Goal: Information Seeking & Learning: Learn about a topic

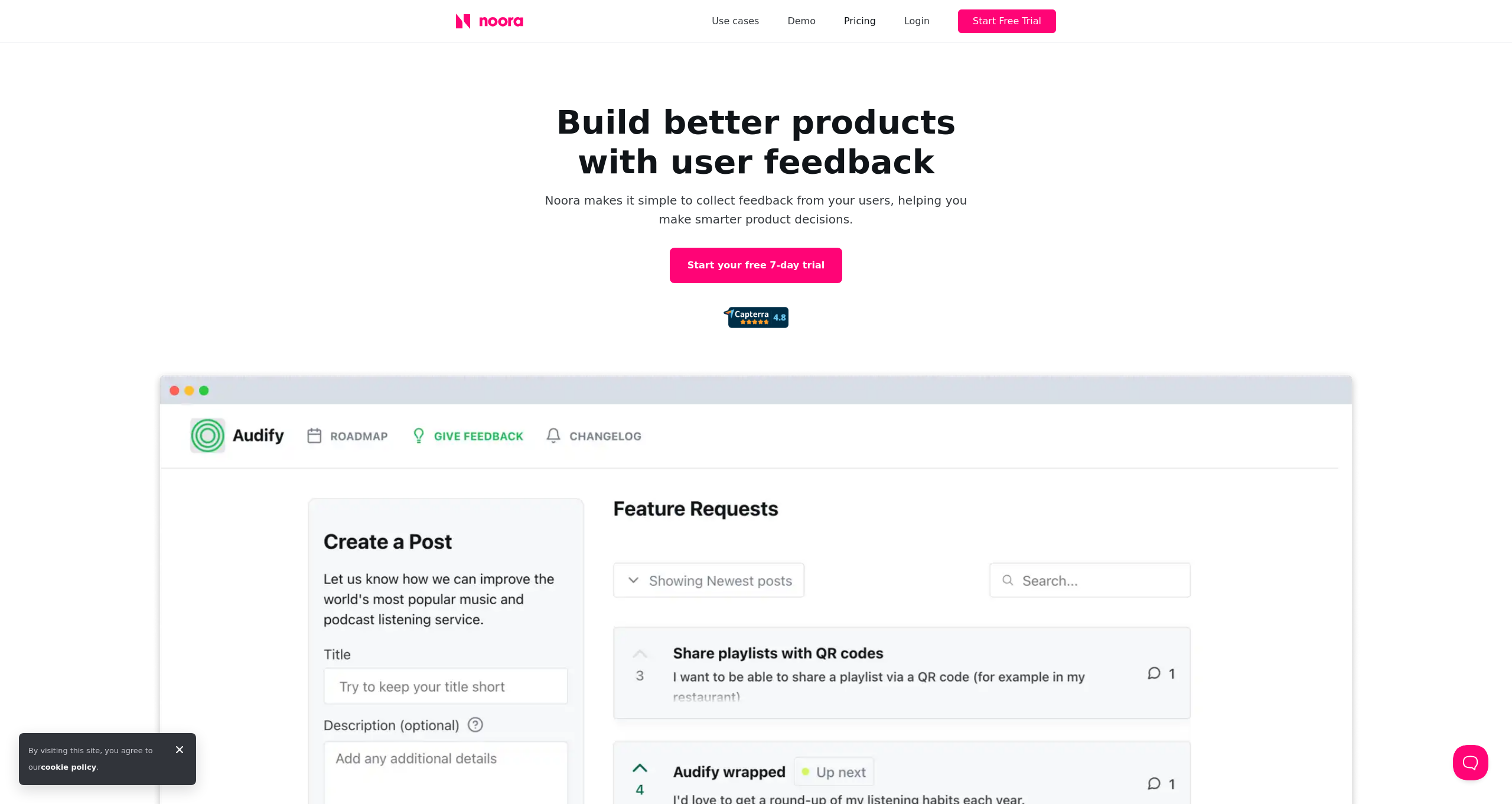
click at [876, 23] on link "Pricing" at bounding box center [860, 21] width 32 height 16
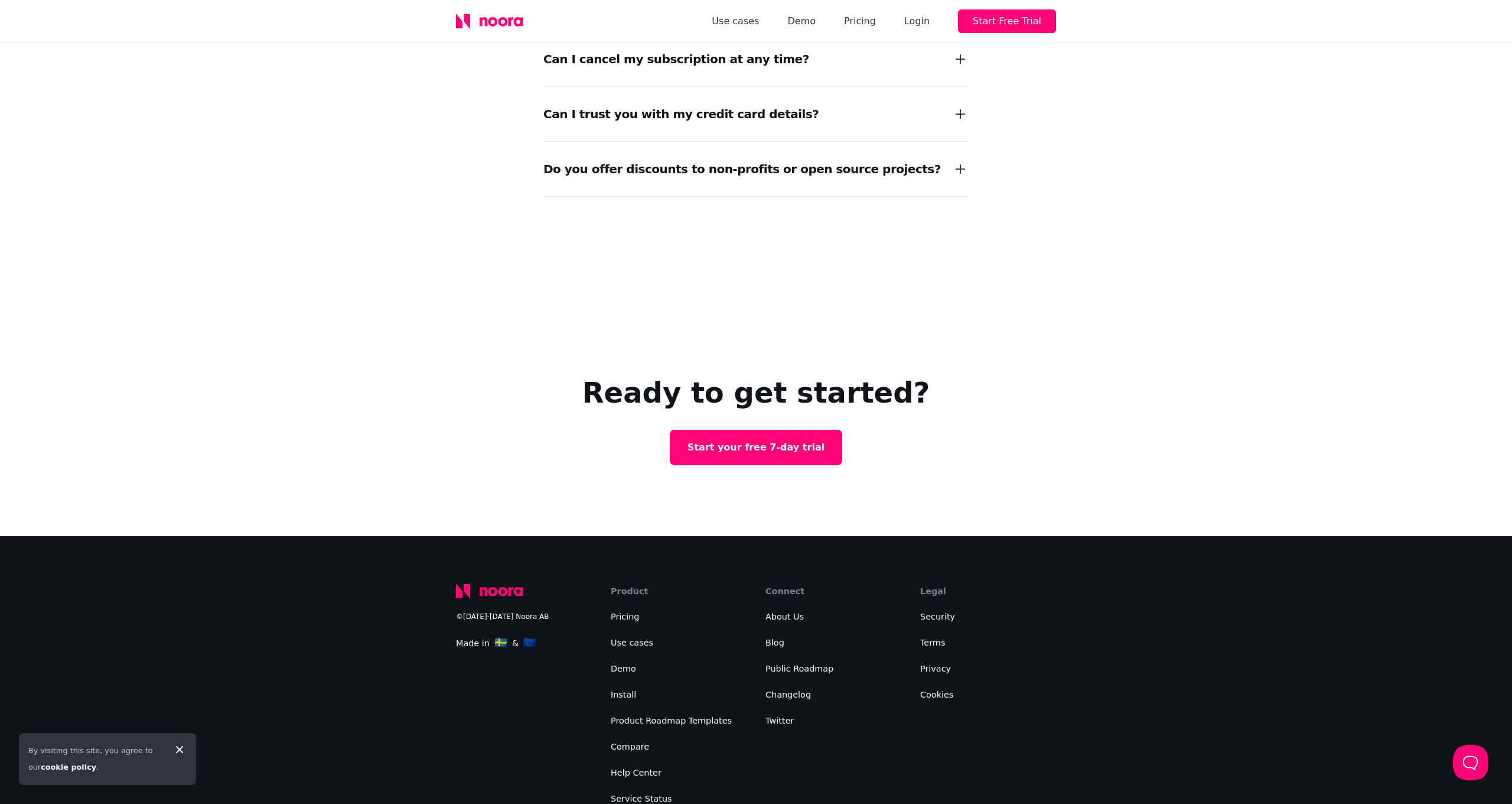
scroll to position [1814, 0]
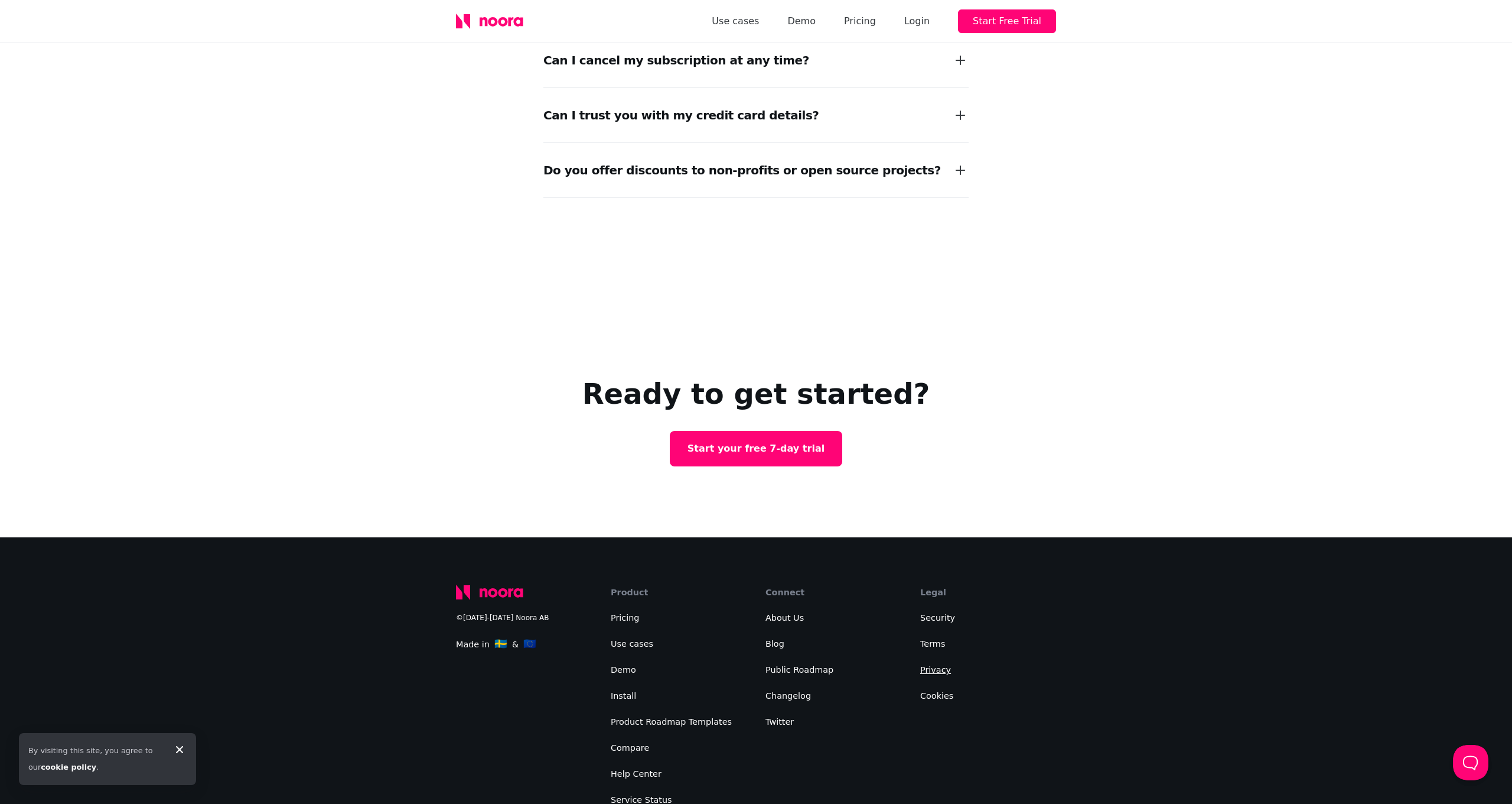
click at [936, 665] on link "Privacy" at bounding box center [935, 670] width 31 height 10
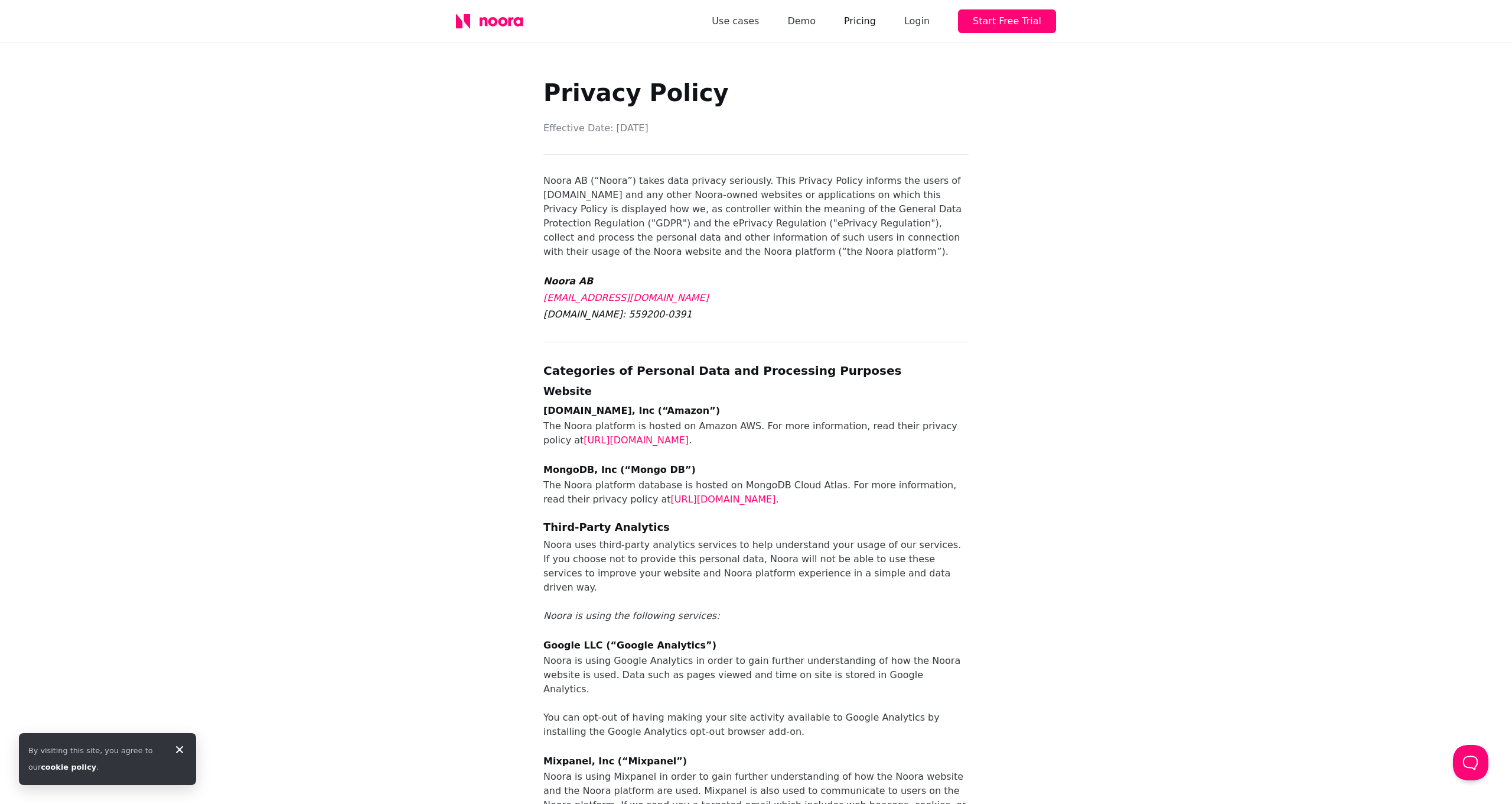
click at [864, 20] on link "Pricing" at bounding box center [860, 21] width 32 height 16
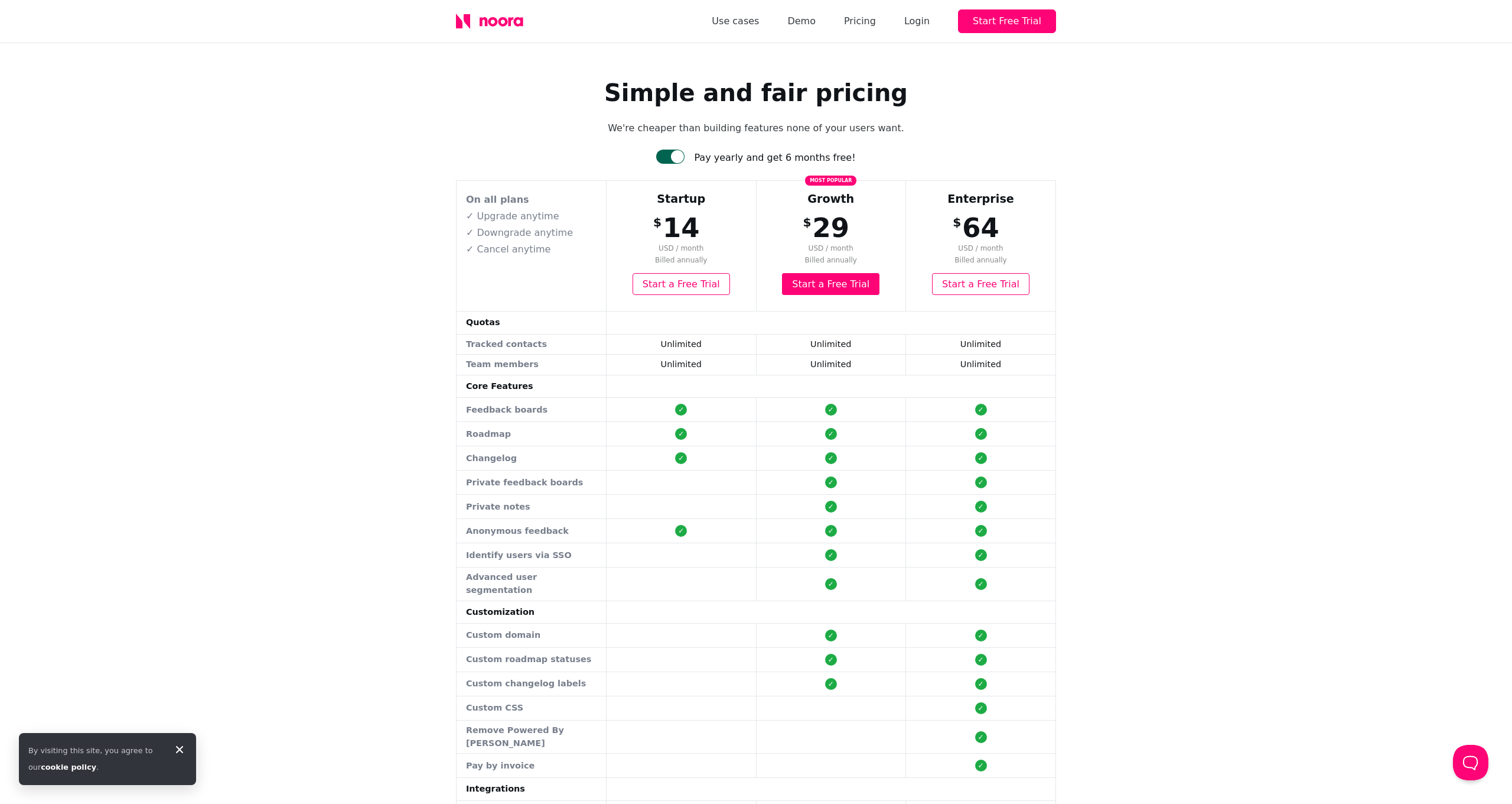
click at [677, 156] on div at bounding box center [670, 156] width 29 height 14
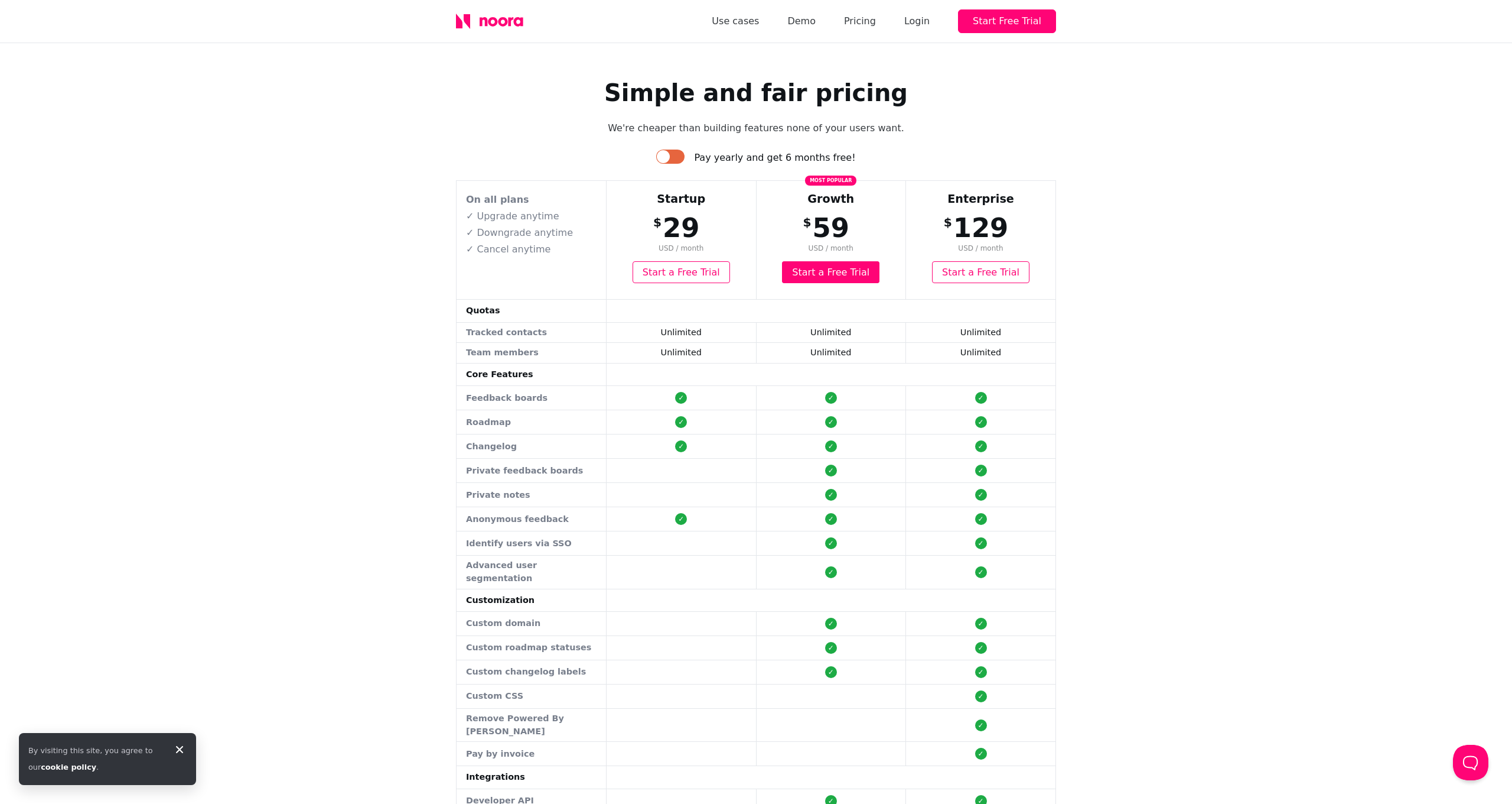
click at [680, 157] on div at bounding box center [670, 156] width 29 height 14
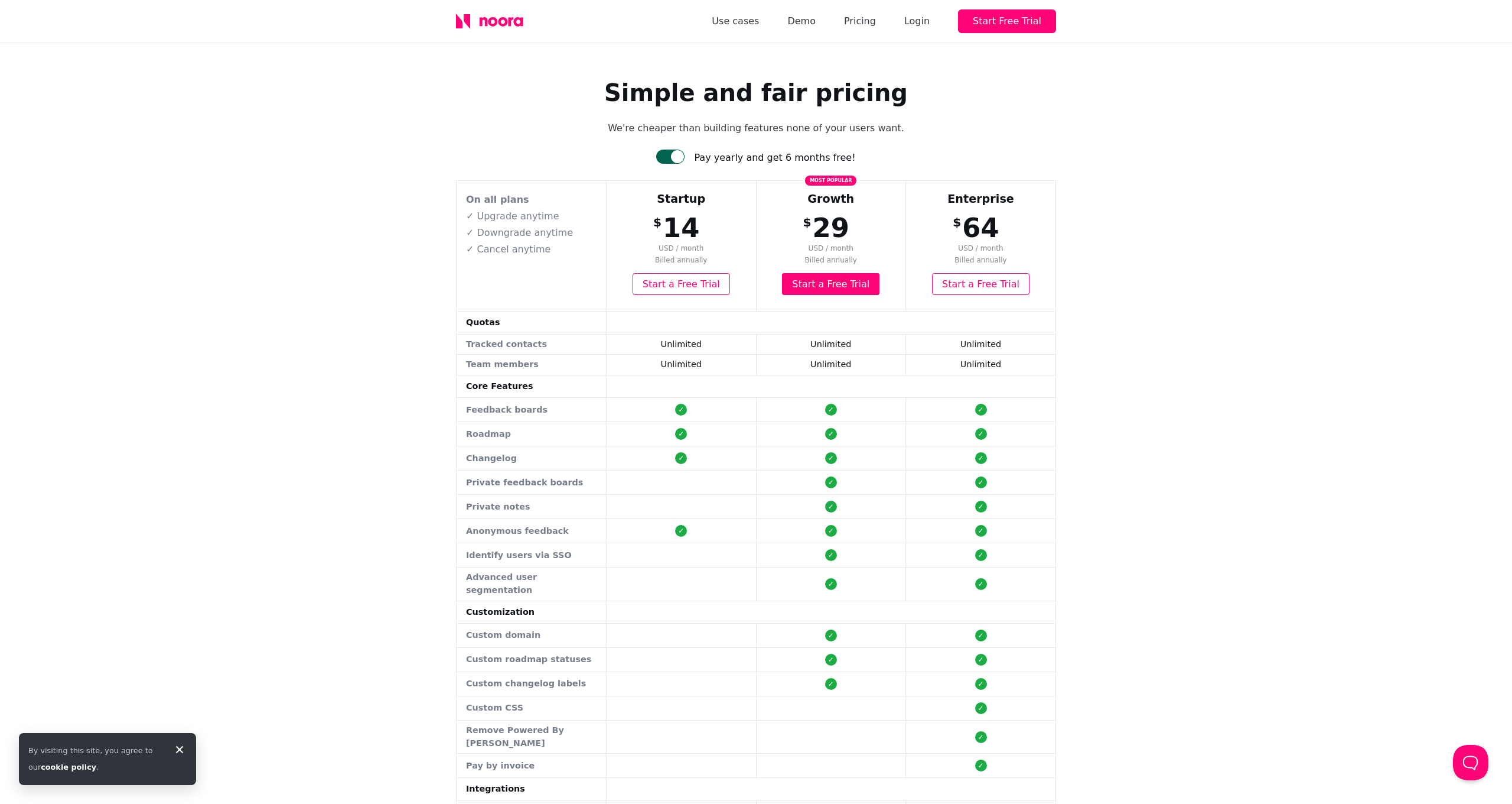
click at [680, 157] on div at bounding box center [677, 156] width 13 height 13
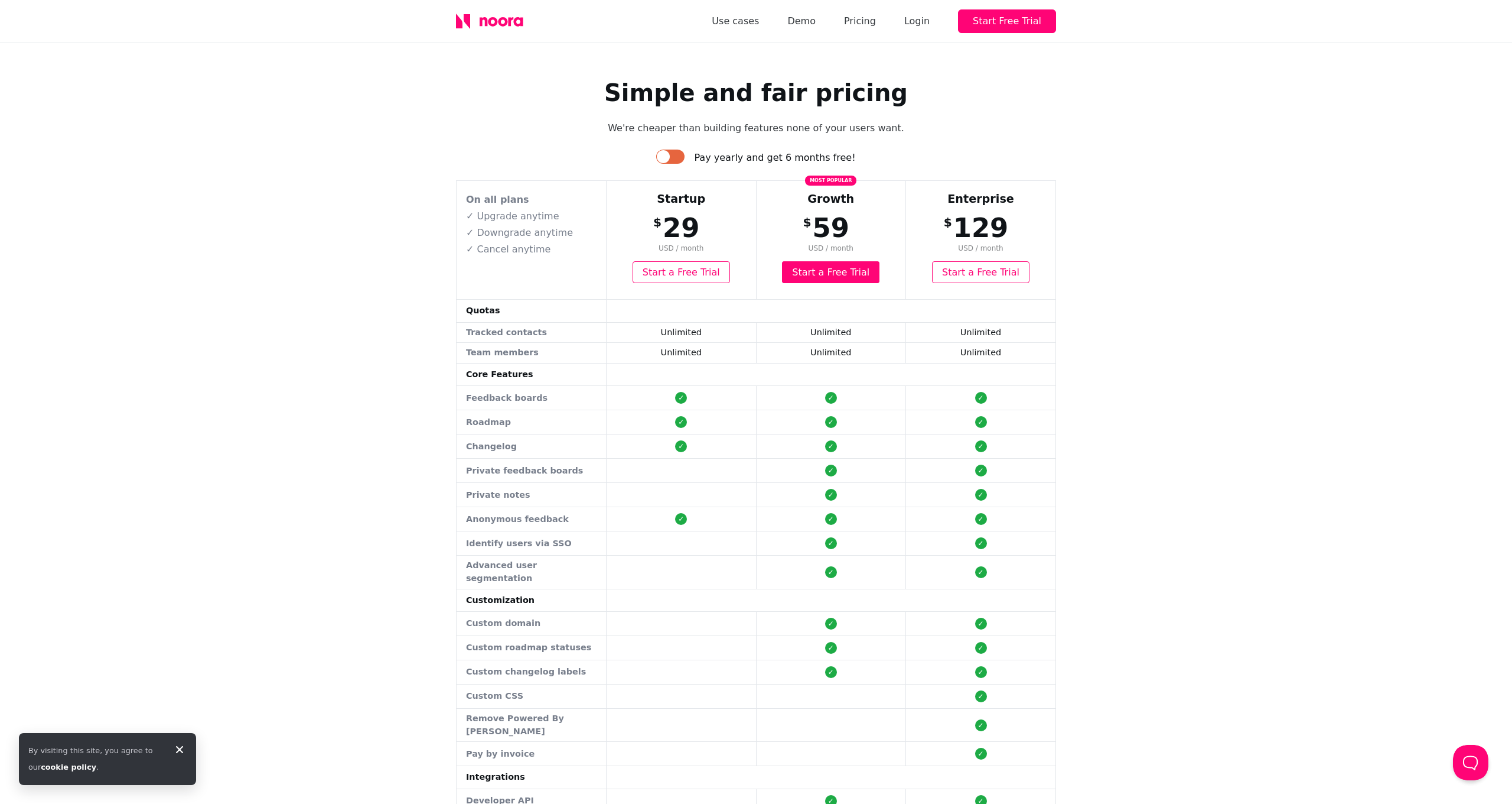
click at [680, 157] on div at bounding box center [670, 156] width 29 height 14
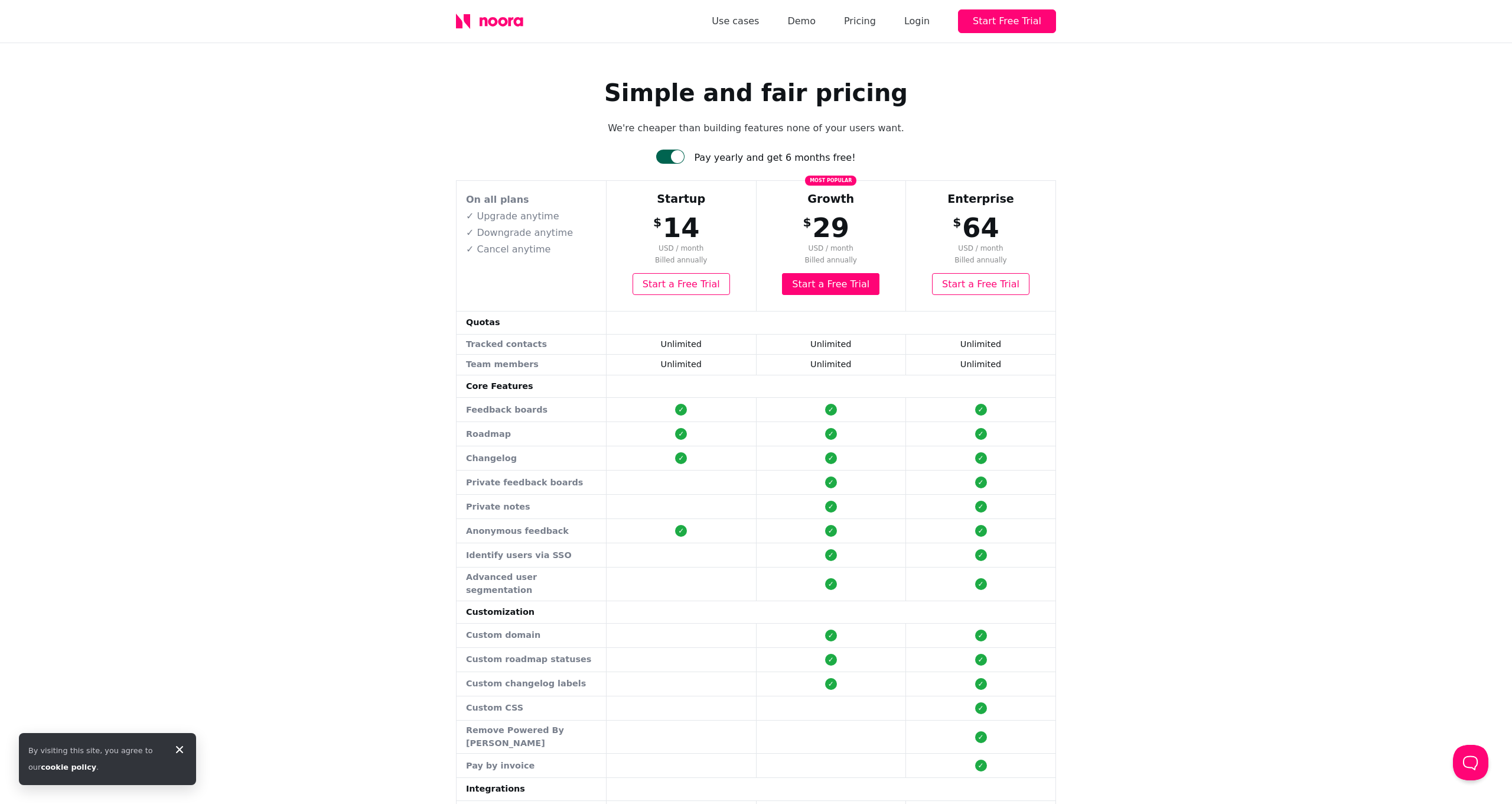
click at [680, 157] on div at bounding box center [677, 156] width 13 height 13
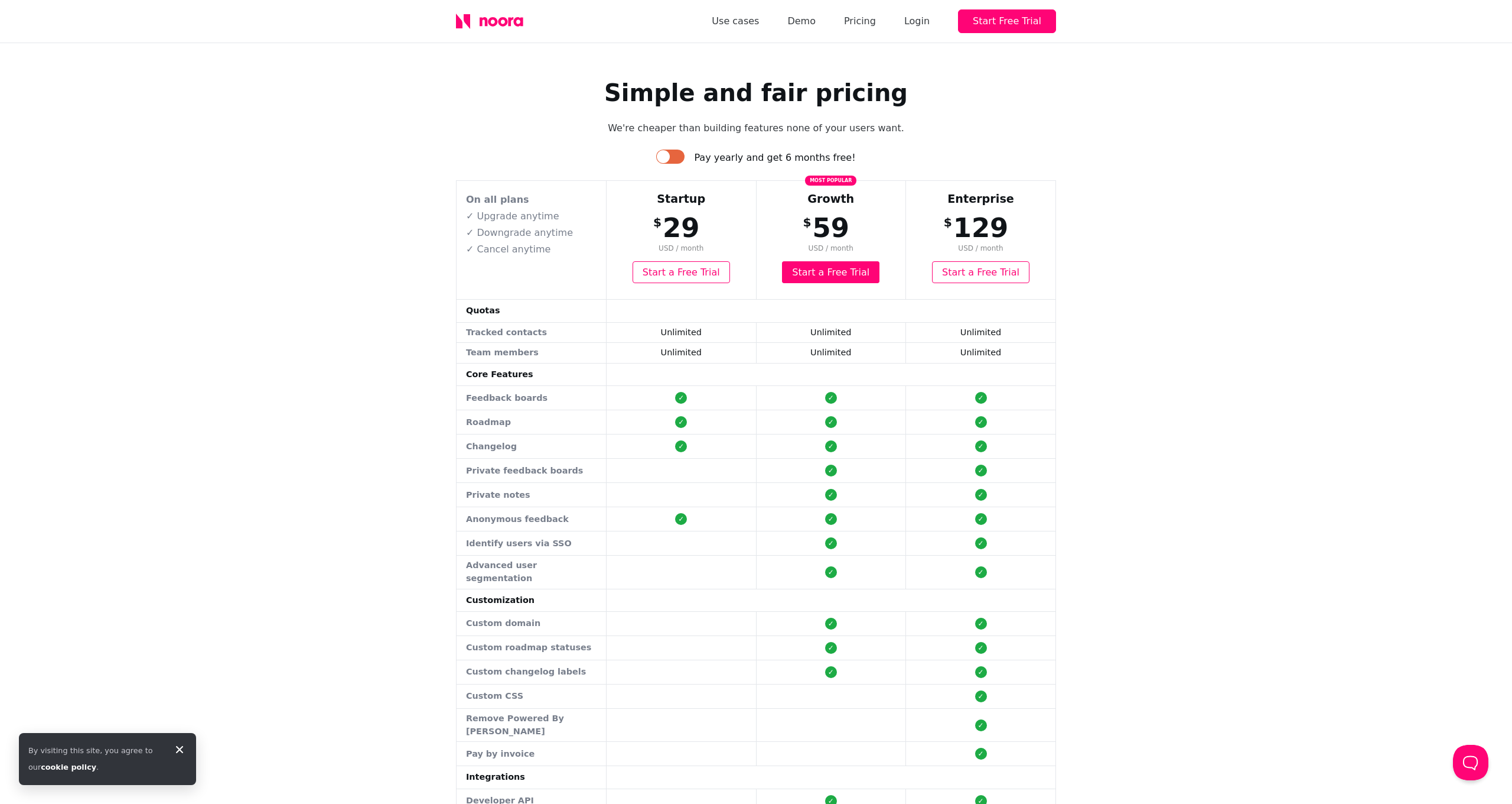
click at [680, 157] on div at bounding box center [670, 156] width 29 height 14
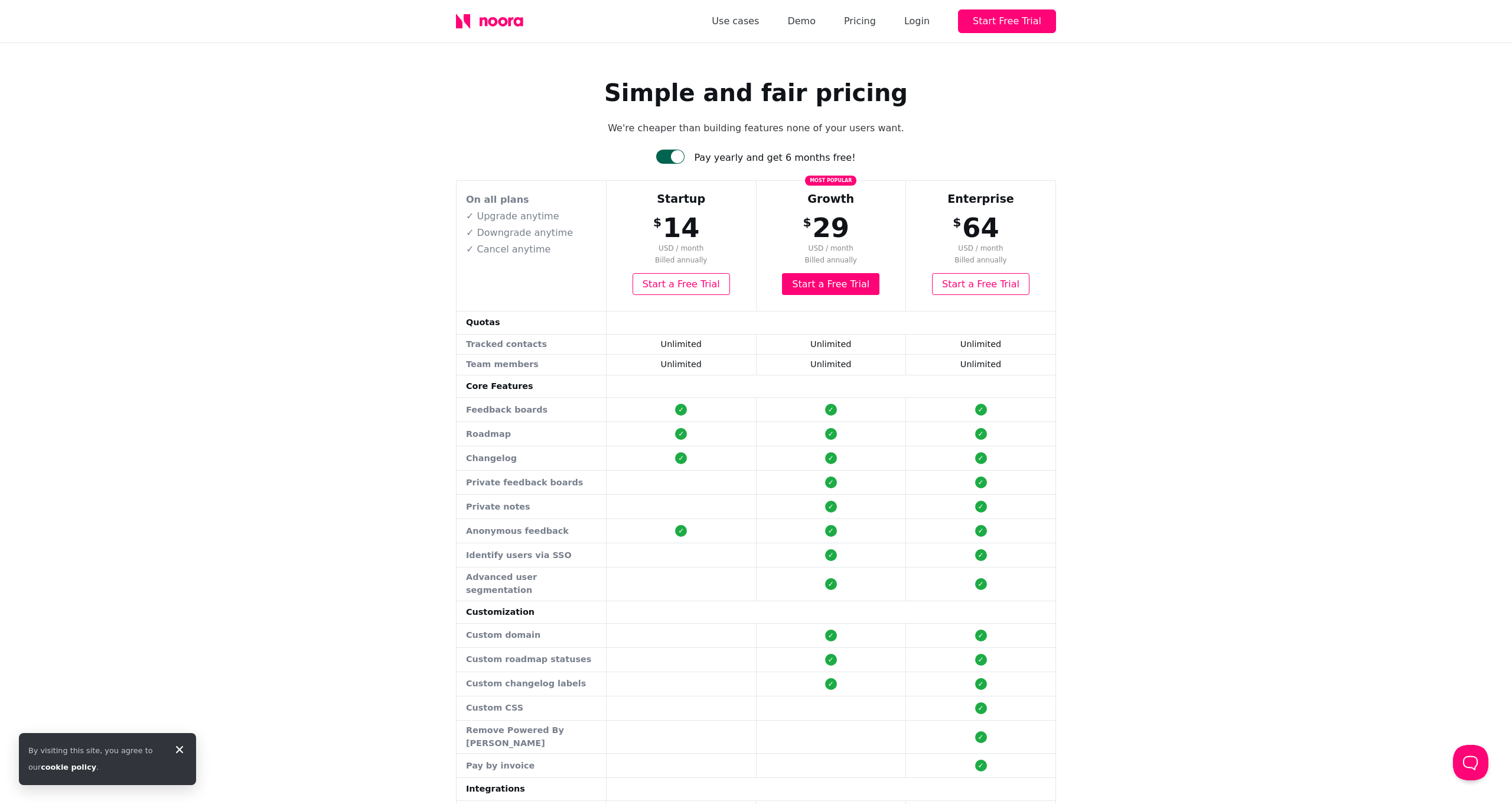
click at [680, 157] on div at bounding box center [677, 156] width 13 height 13
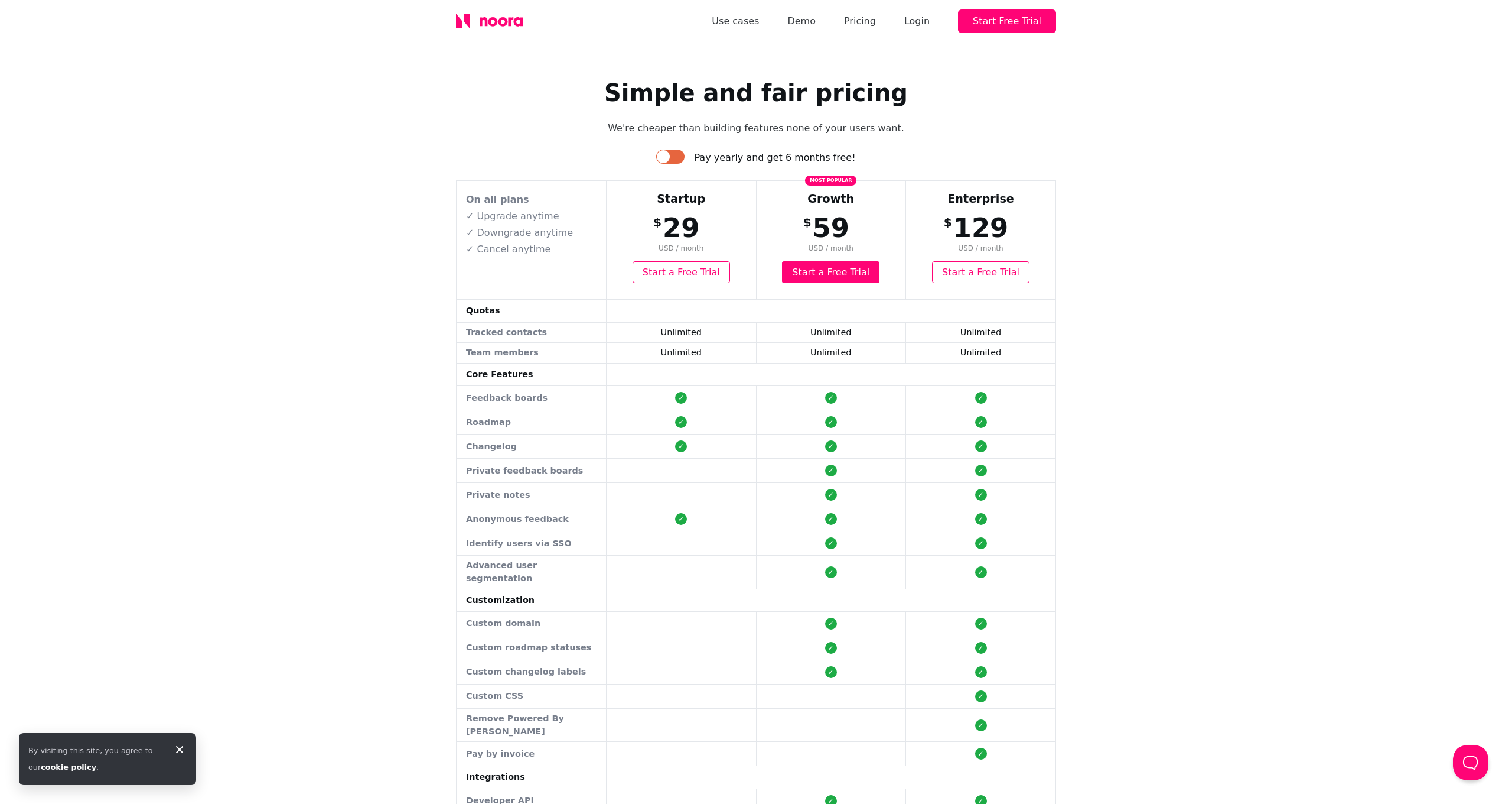
click at [680, 157] on div at bounding box center [670, 156] width 29 height 14
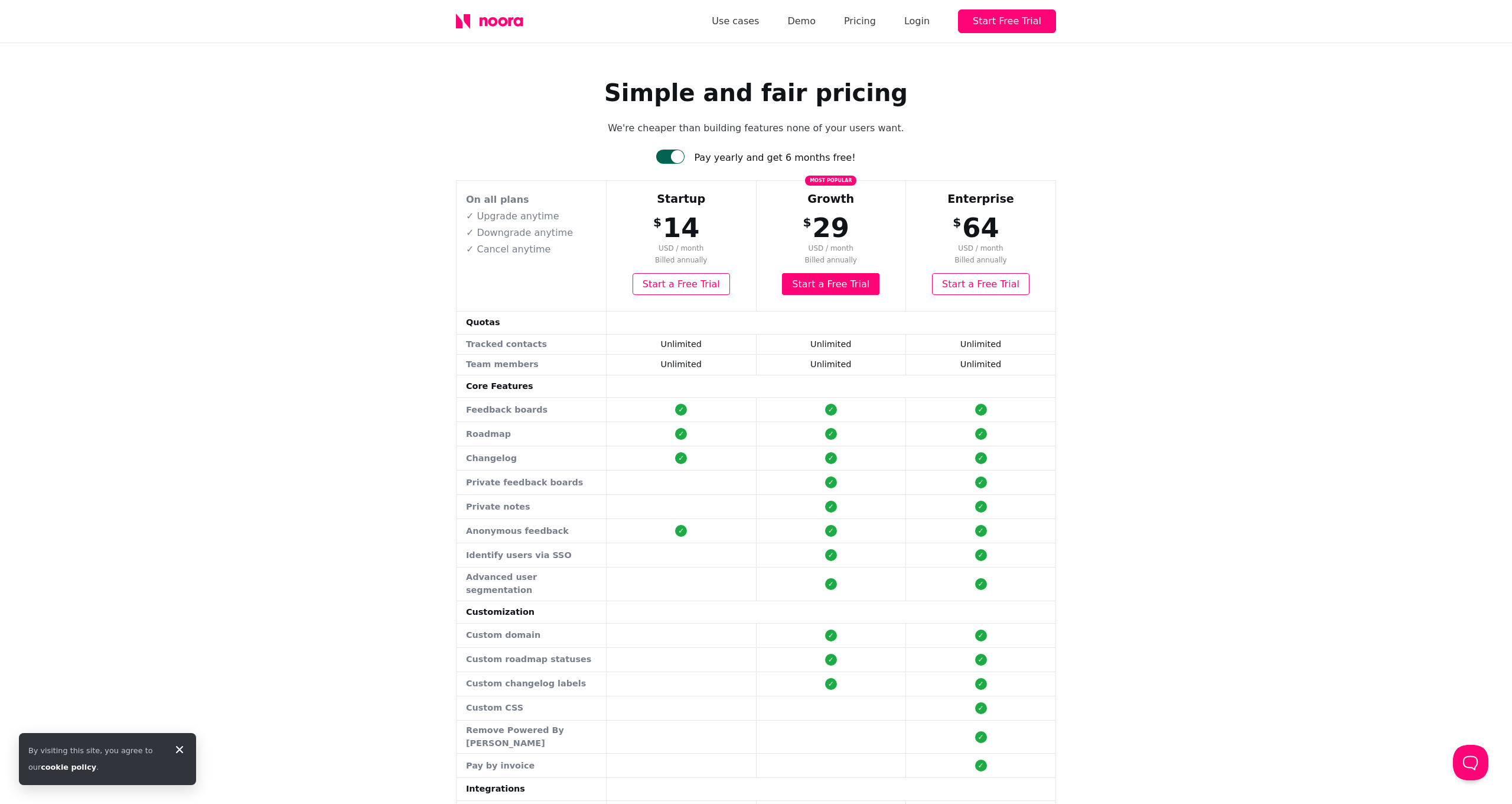
click at [680, 157] on div at bounding box center [677, 156] width 13 height 13
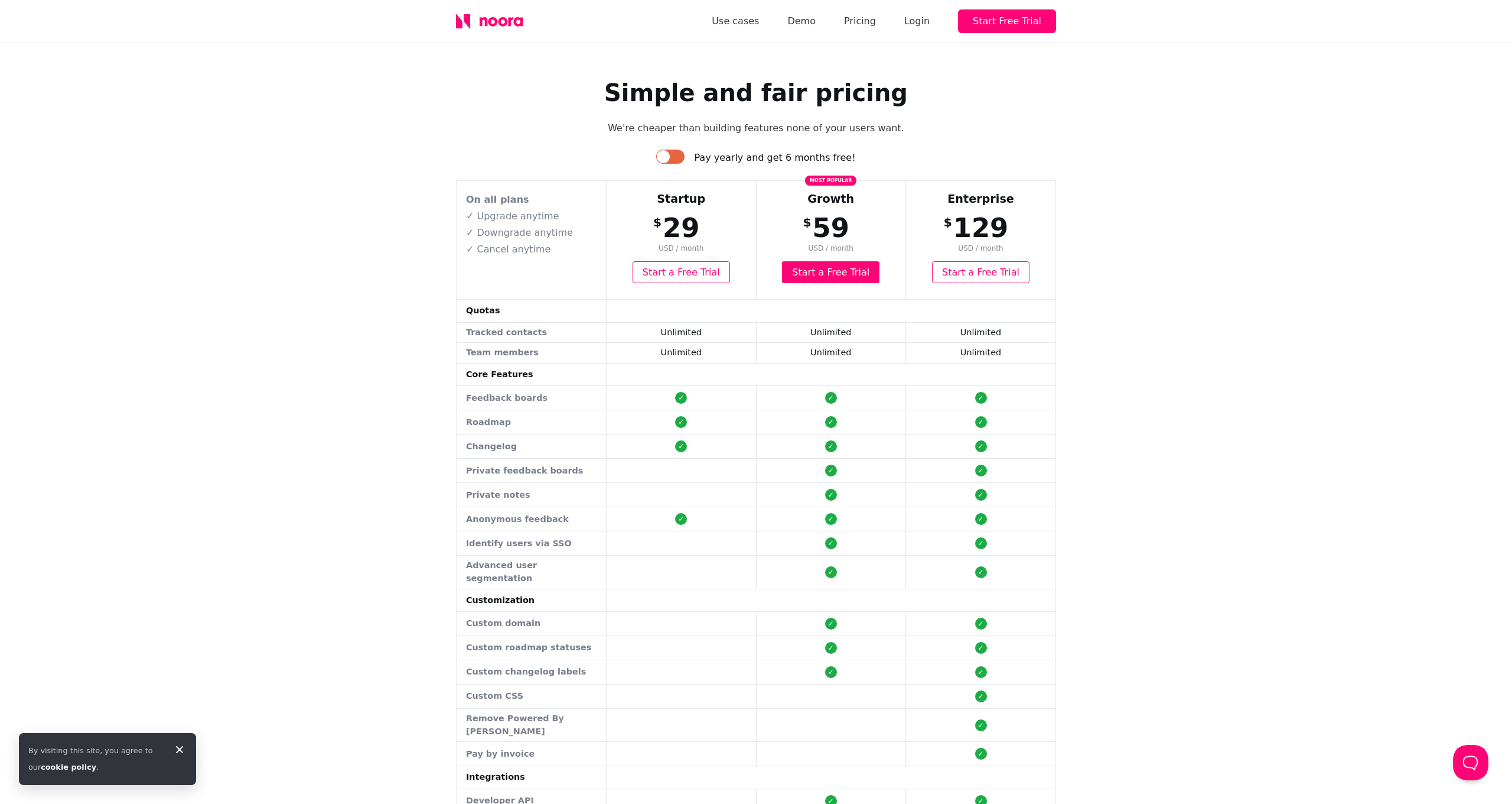
click at [680, 157] on div at bounding box center [670, 156] width 29 height 14
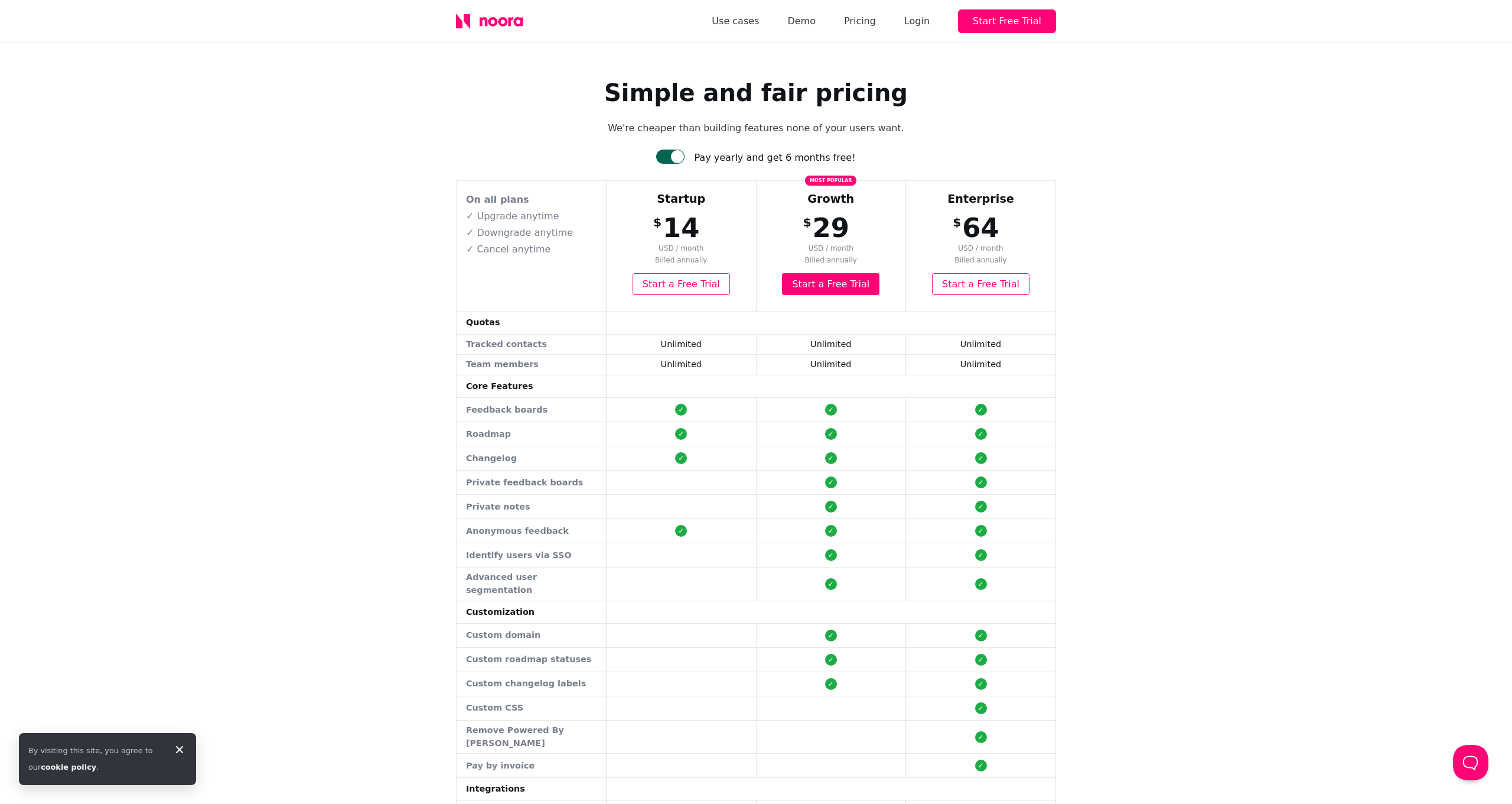
click at [680, 157] on div at bounding box center [677, 156] width 13 height 13
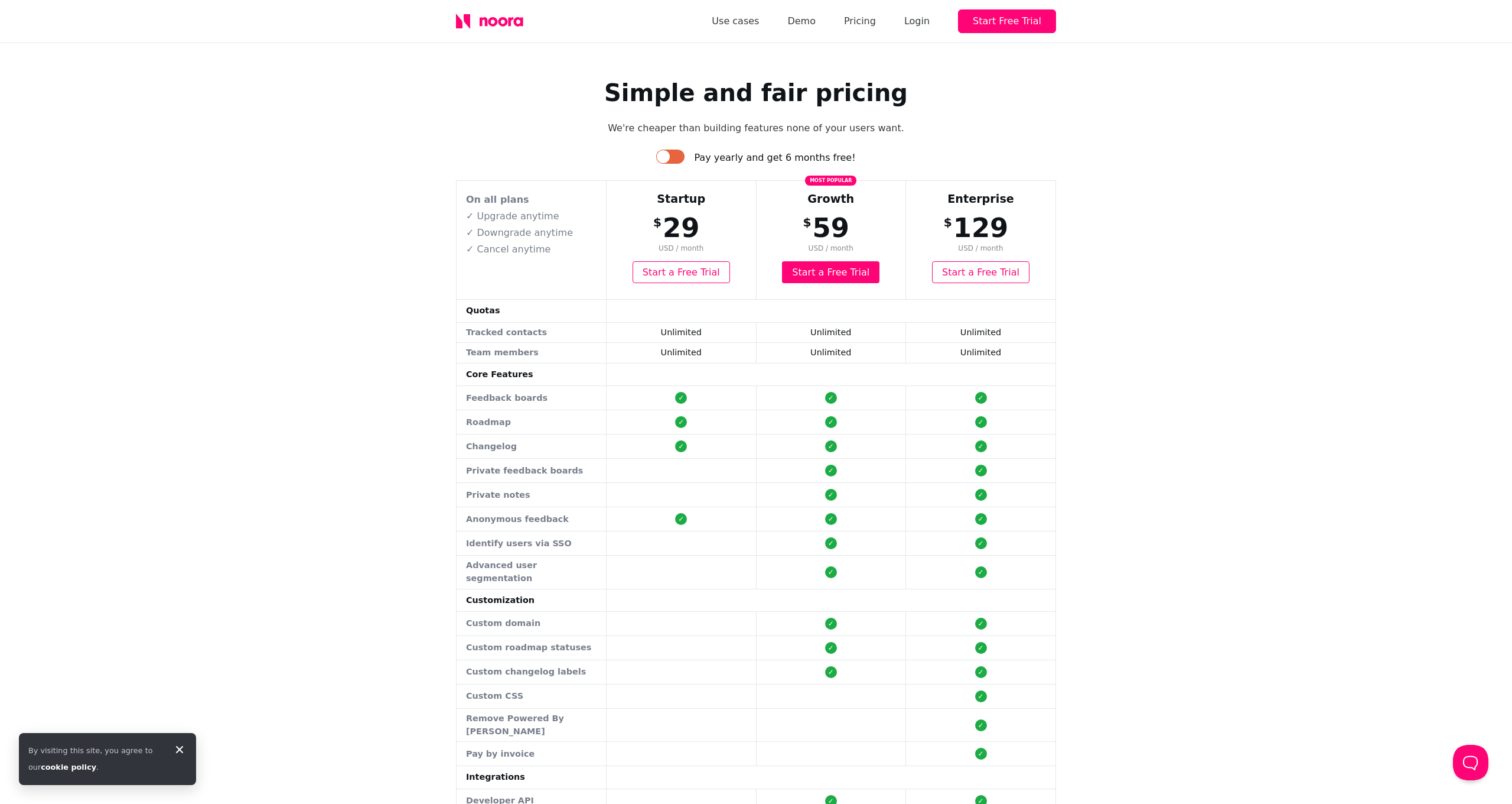
click at [680, 157] on div at bounding box center [670, 156] width 29 height 14
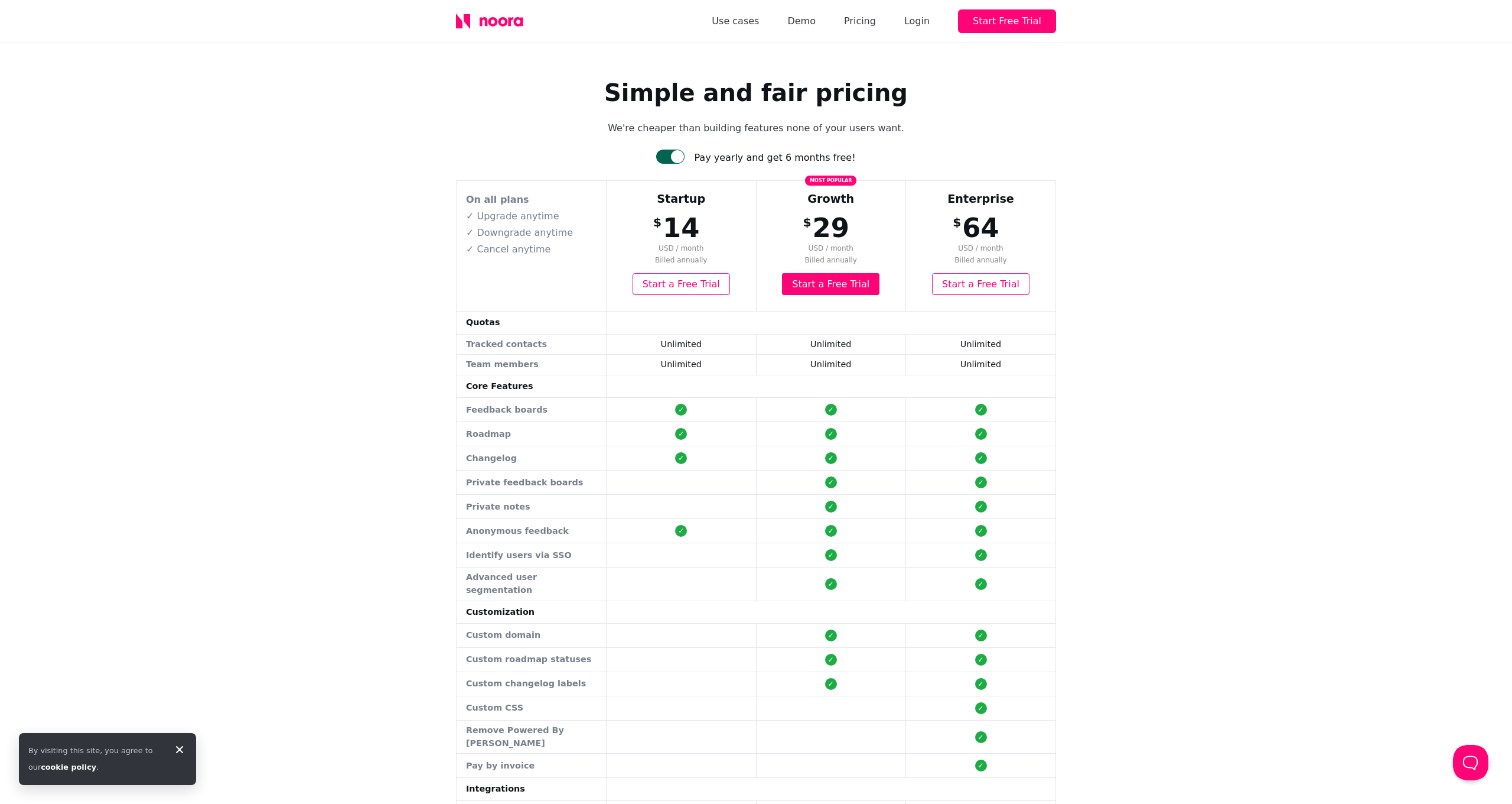
click at [680, 157] on div at bounding box center [677, 156] width 13 height 13
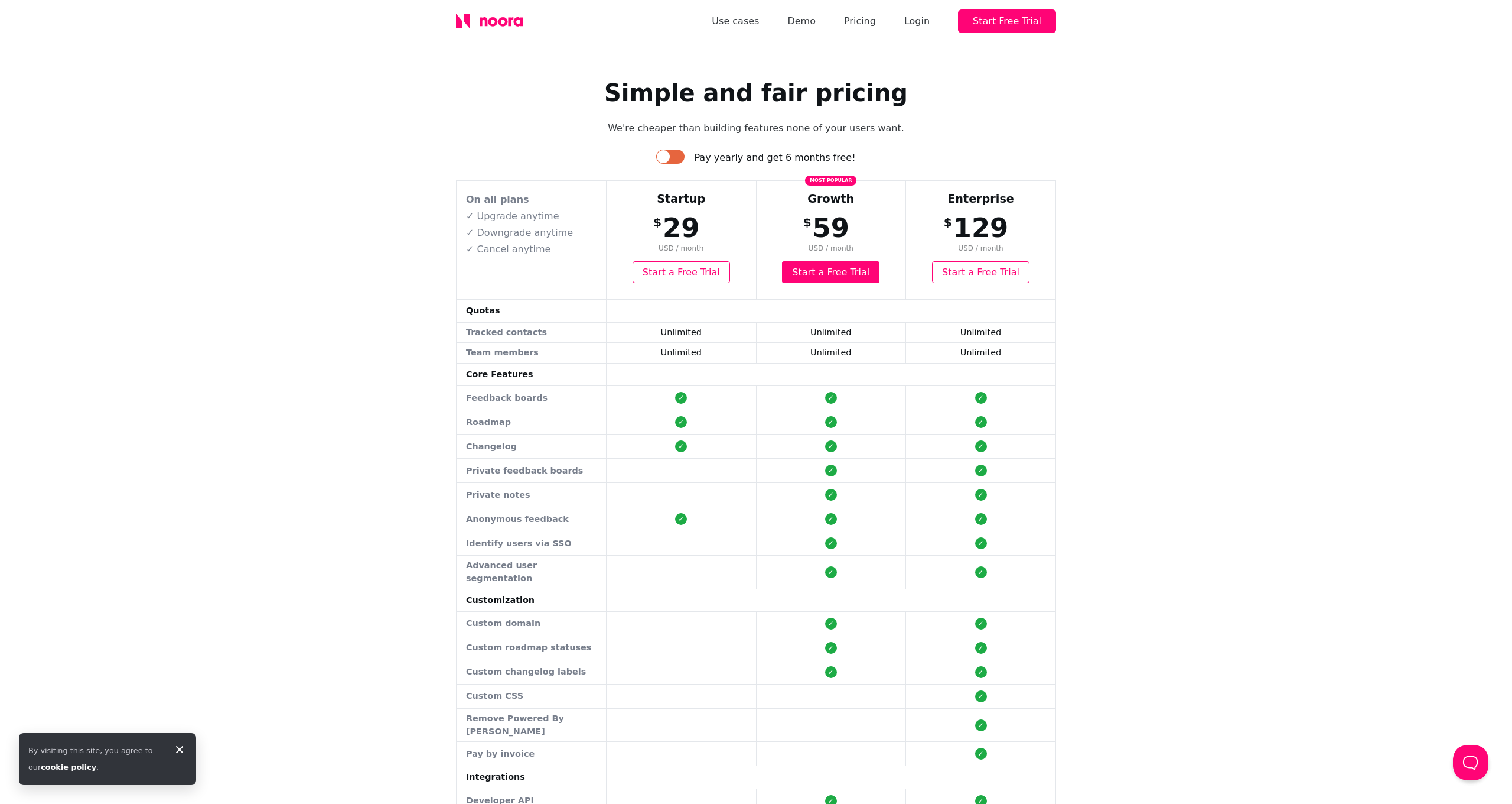
click at [680, 157] on div at bounding box center [670, 156] width 29 height 14
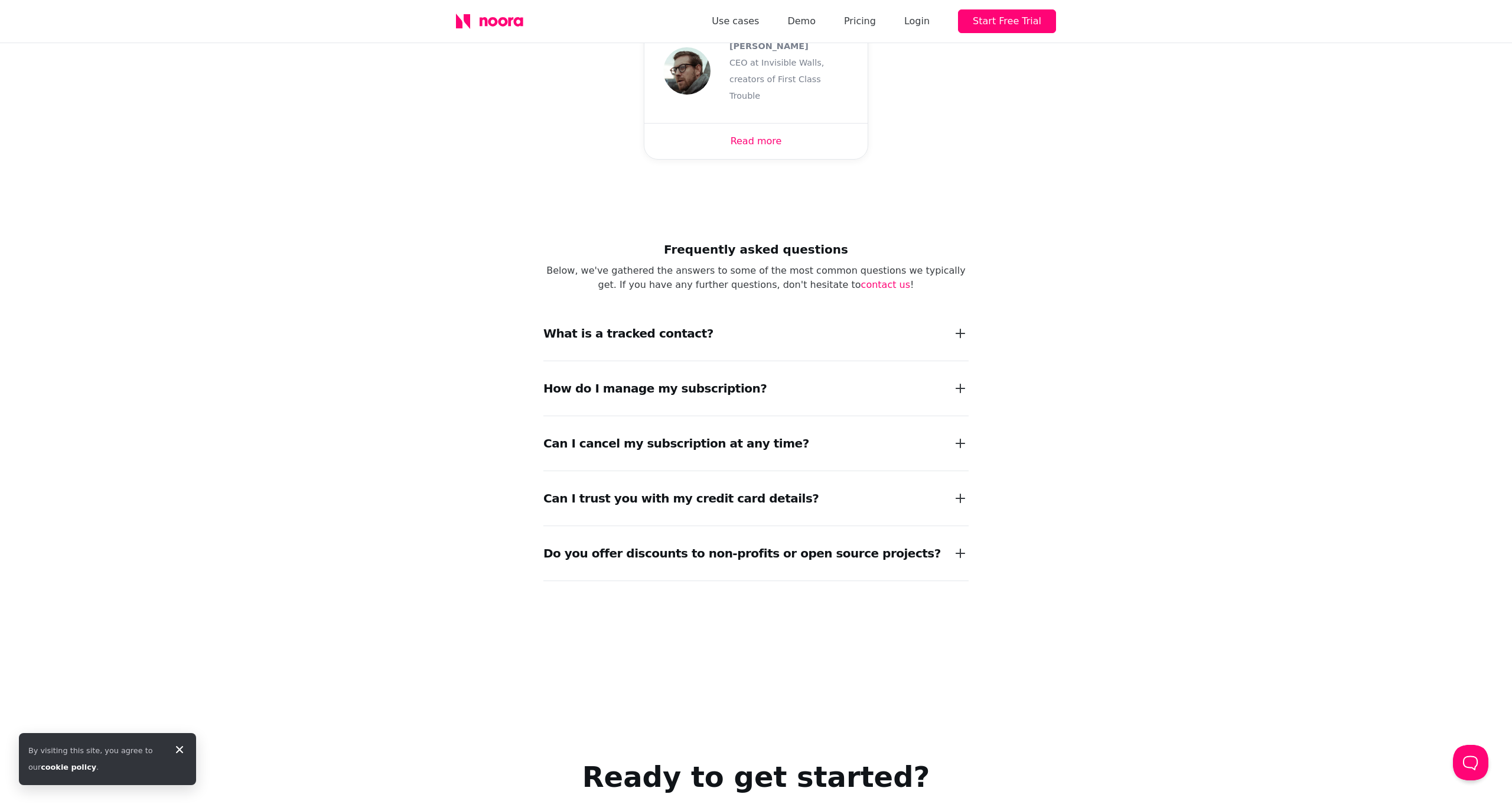
scroll to position [1433, 0]
click at [758, 543] on div "Do you offer discounts to non-profits or open source projects?" at bounding box center [742, 551] width 397 height 16
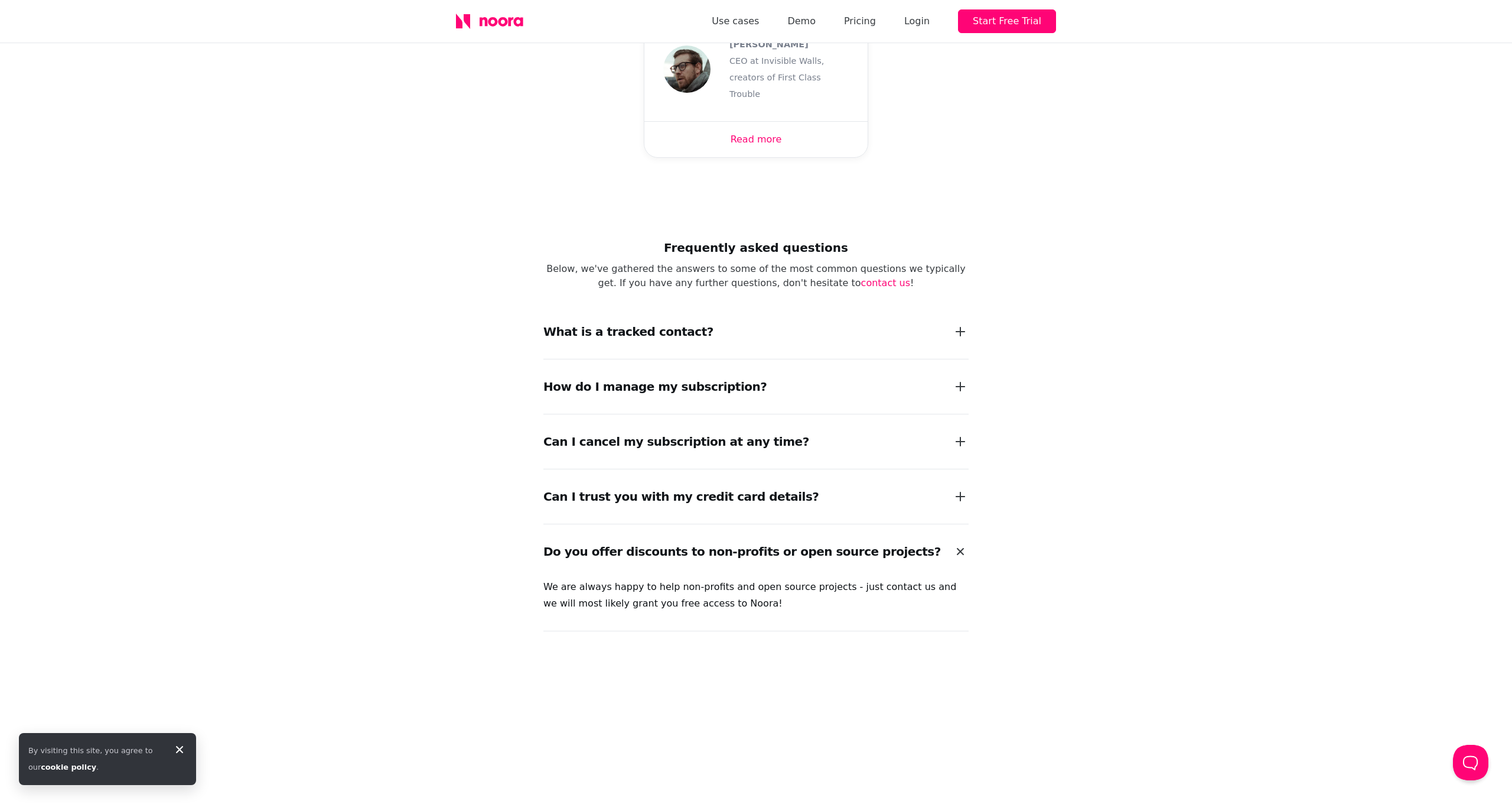
click at [758, 543] on div "Do you offer discounts to non-profits or open source projects?" at bounding box center [742, 551] width 397 height 16
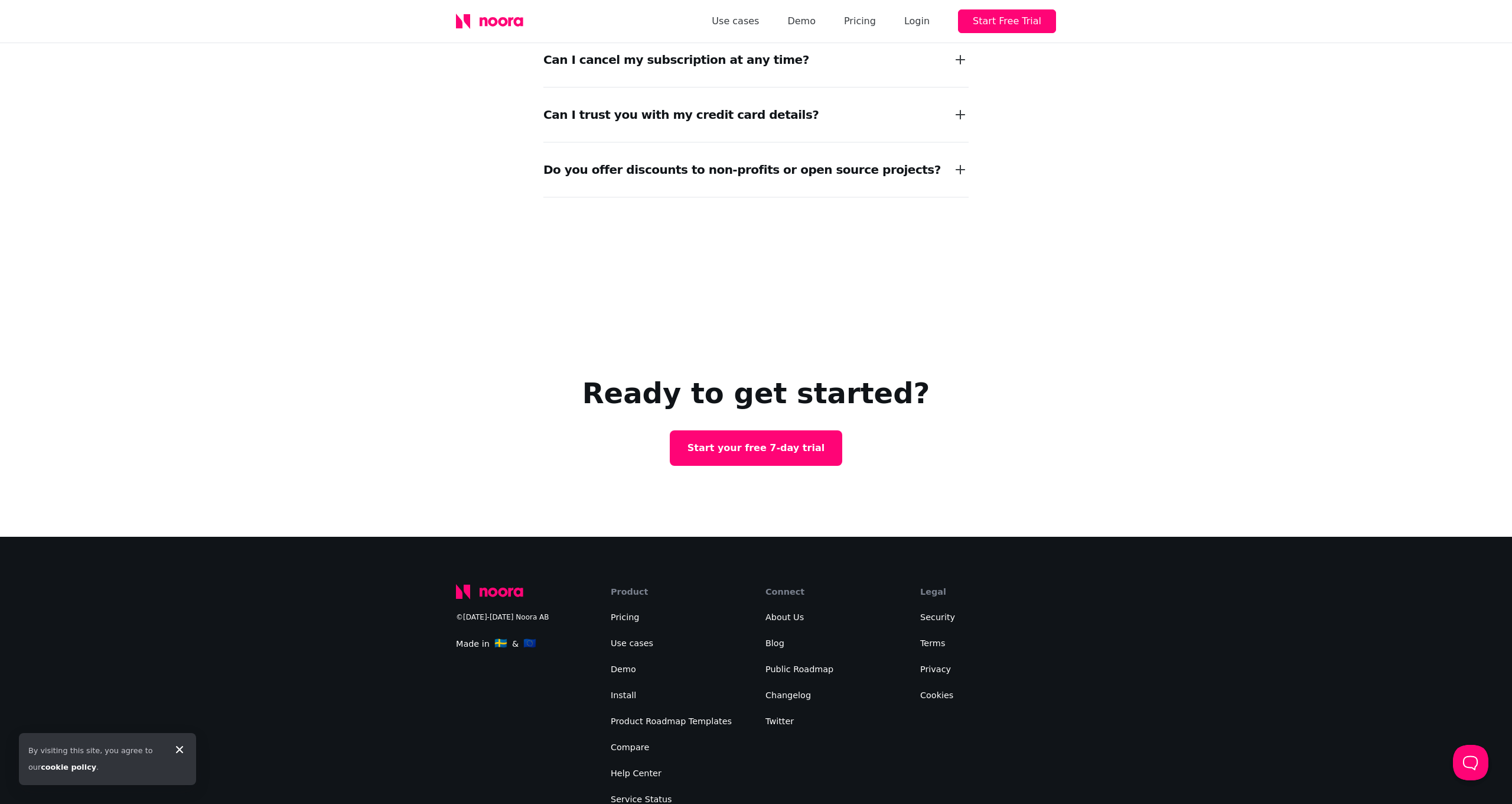
scroll to position [1814, 0]
click at [624, 691] on link "Install" at bounding box center [623, 696] width 25 height 10
